Goal: Information Seeking & Learning: Check status

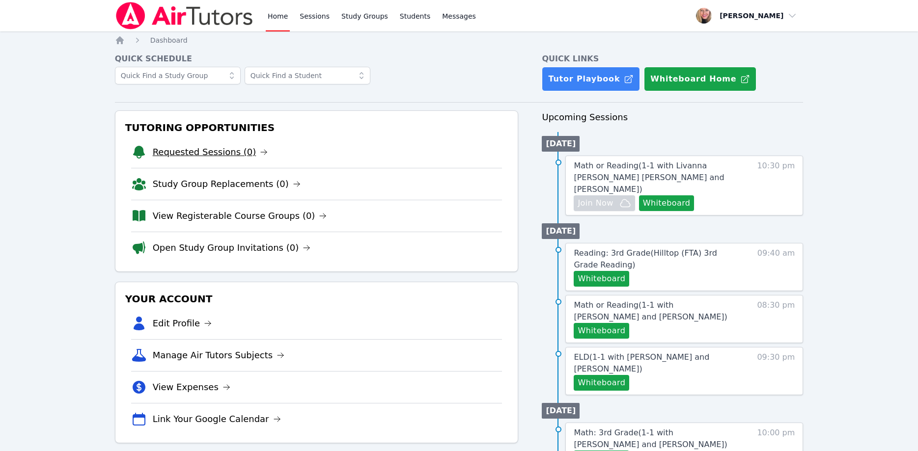
click at [192, 150] on link "Requested Sessions (0)" at bounding box center [210, 152] width 115 height 14
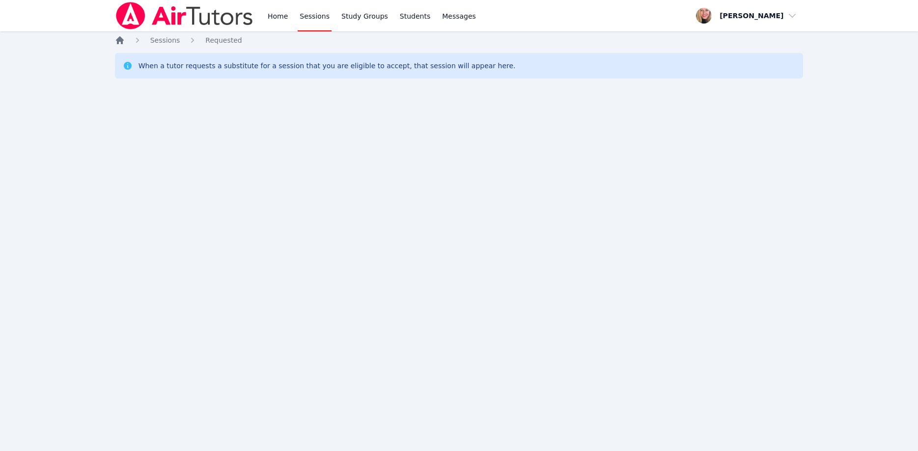
click at [121, 41] on icon "Breadcrumb" at bounding box center [120, 40] width 8 height 8
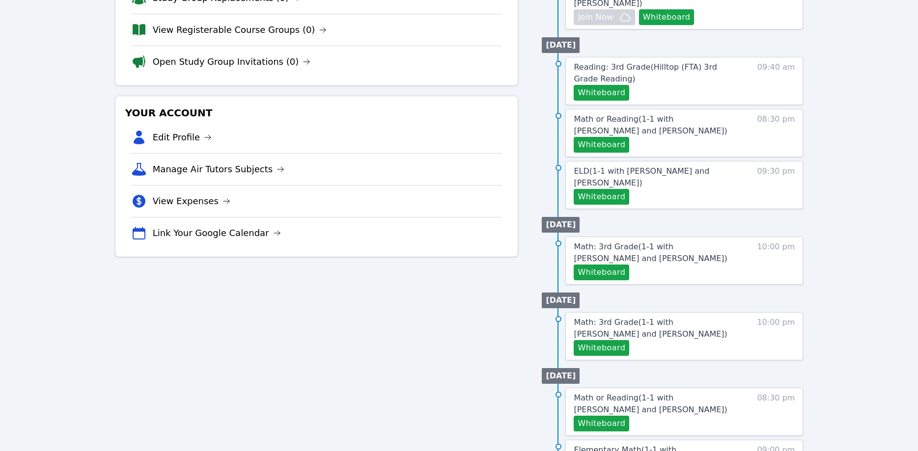
scroll to position [200, 0]
